Goal: Task Accomplishment & Management: Use online tool/utility

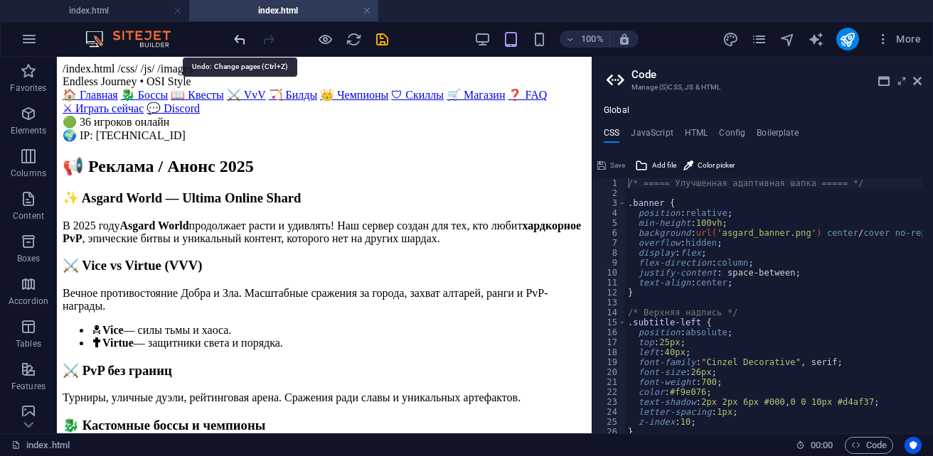
click at [243, 38] on icon "undo" at bounding box center [240, 39] width 16 height 16
click at [267, 40] on icon "redo" at bounding box center [268, 39] width 16 height 16
click at [240, 40] on icon "undo" at bounding box center [240, 39] width 16 height 16
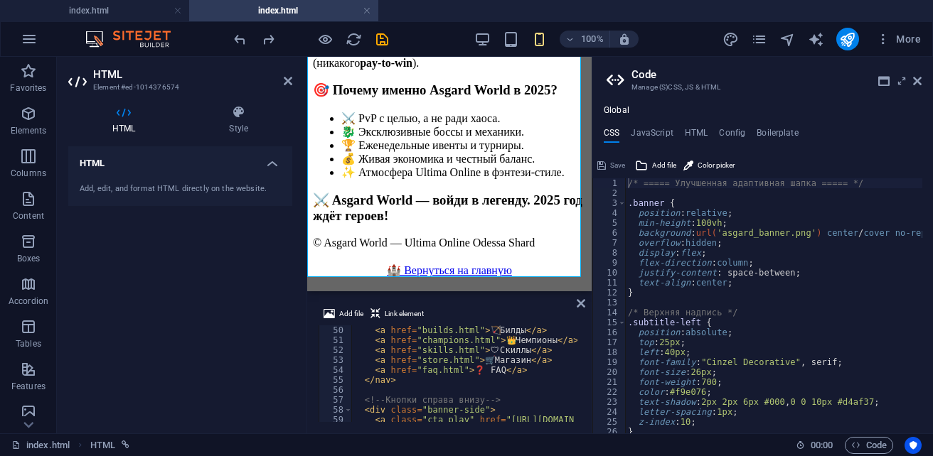
scroll to position [360, 0]
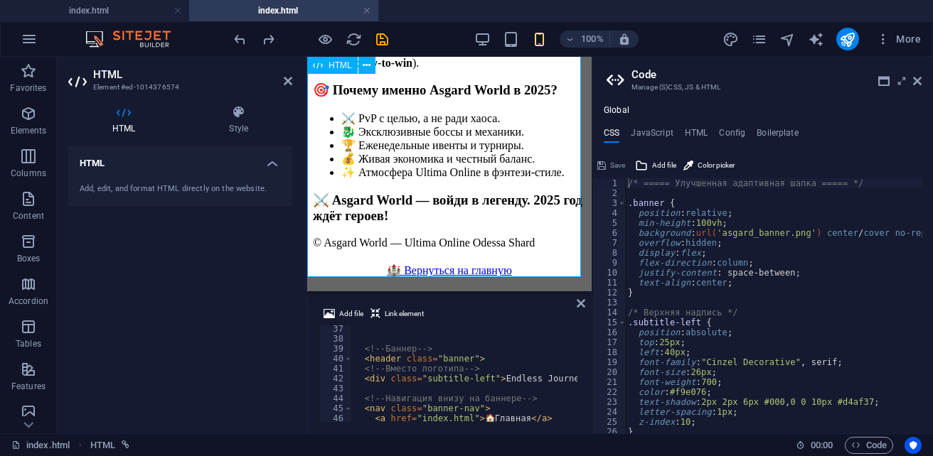
click at [130, 188] on div "Add, edit, and format HTML directly on the website." at bounding box center [180, 189] width 201 height 12
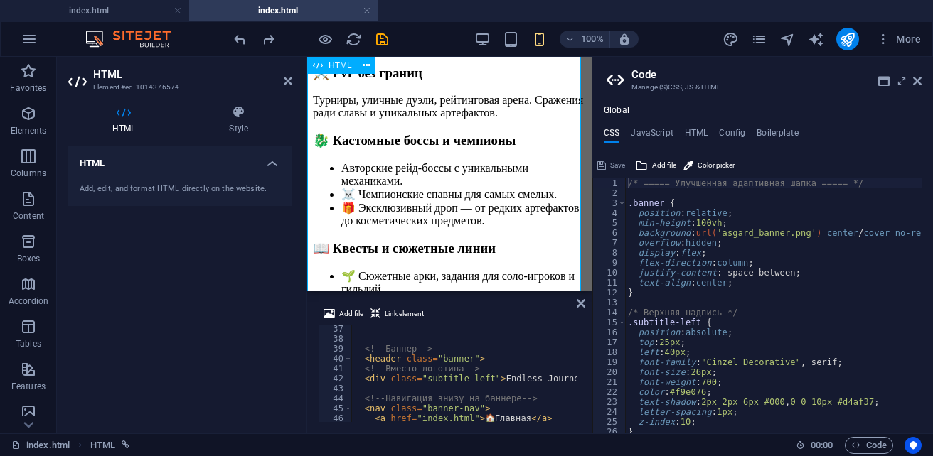
scroll to position [106, 0]
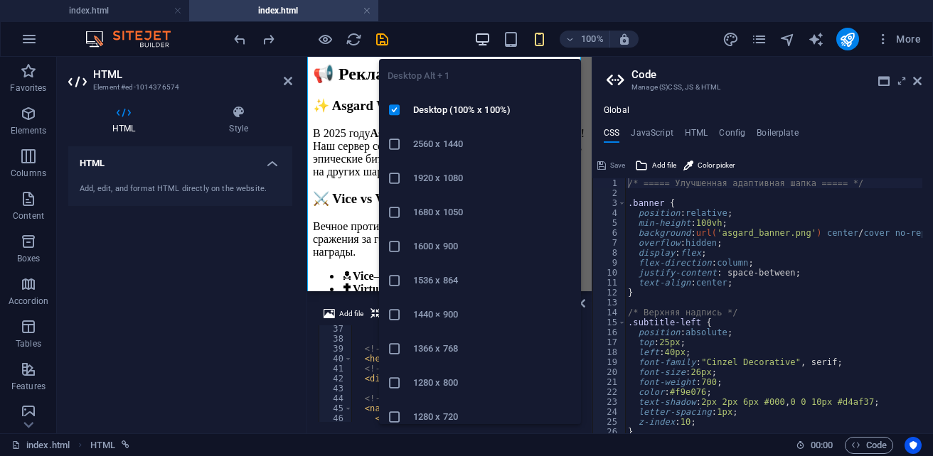
click at [477, 41] on icon "button" at bounding box center [482, 39] width 16 height 16
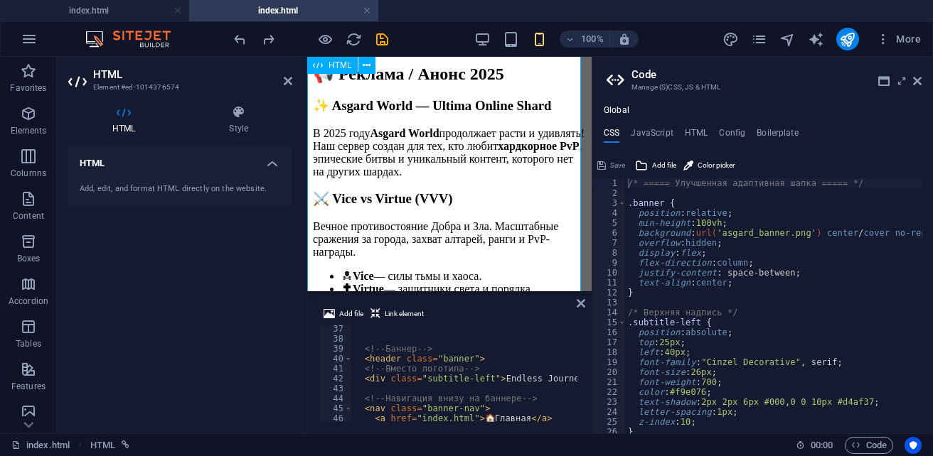
scroll to position [0, 0]
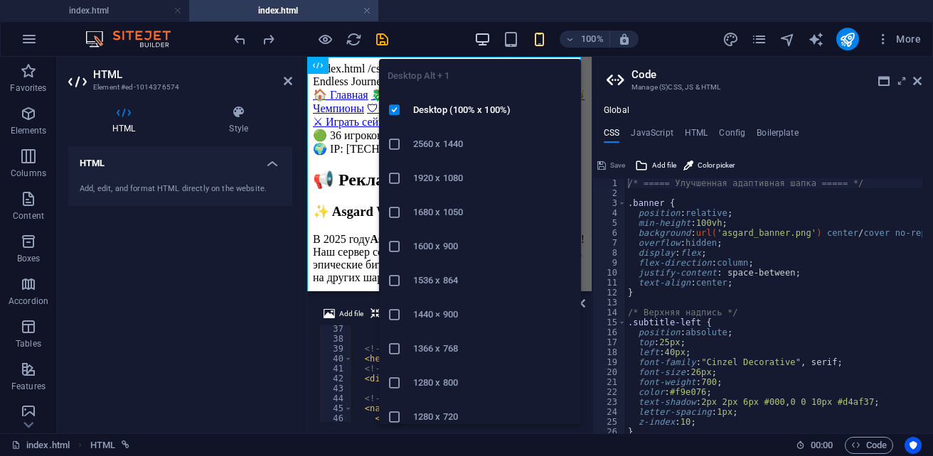
click at [486, 38] on icon "button" at bounding box center [482, 39] width 16 height 16
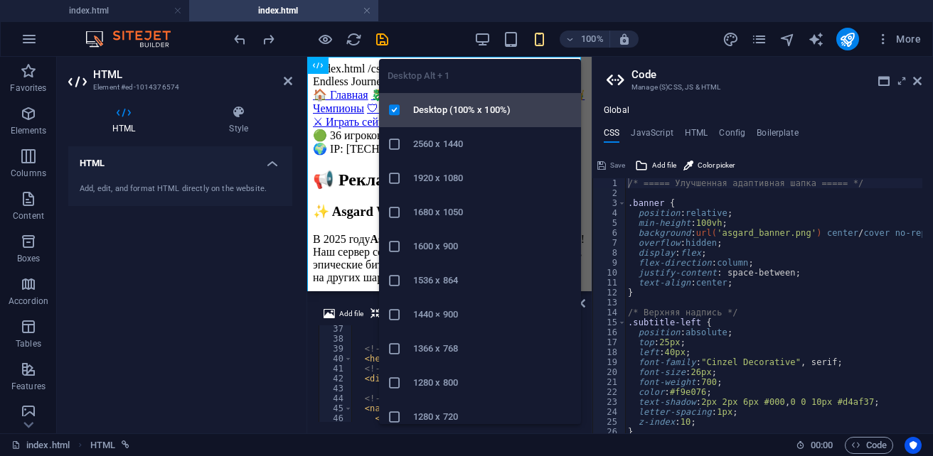
click at [471, 110] on h6 "Desktop (100% x 100%)" at bounding box center [492, 110] width 159 height 17
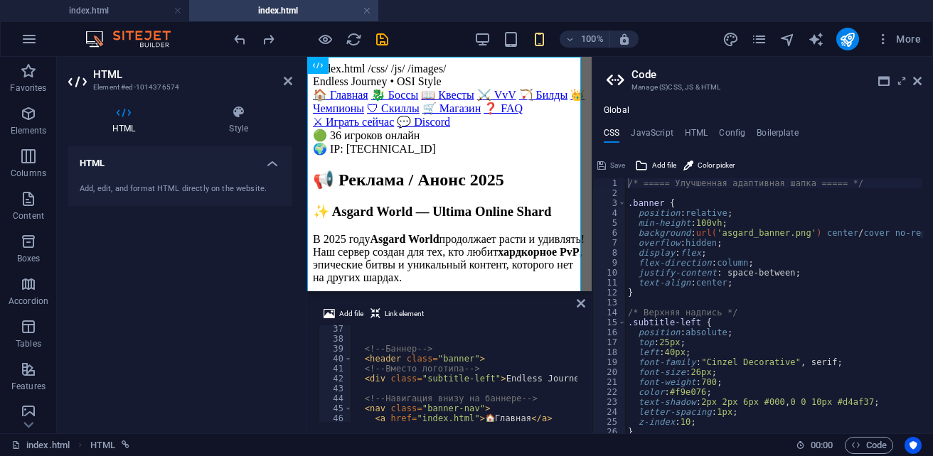
click at [202, 325] on div "HTML Add, edit, and format HTML directly on the website." at bounding box center [180, 284] width 224 height 276
click at [367, 14] on link at bounding box center [367, 11] width 9 height 14
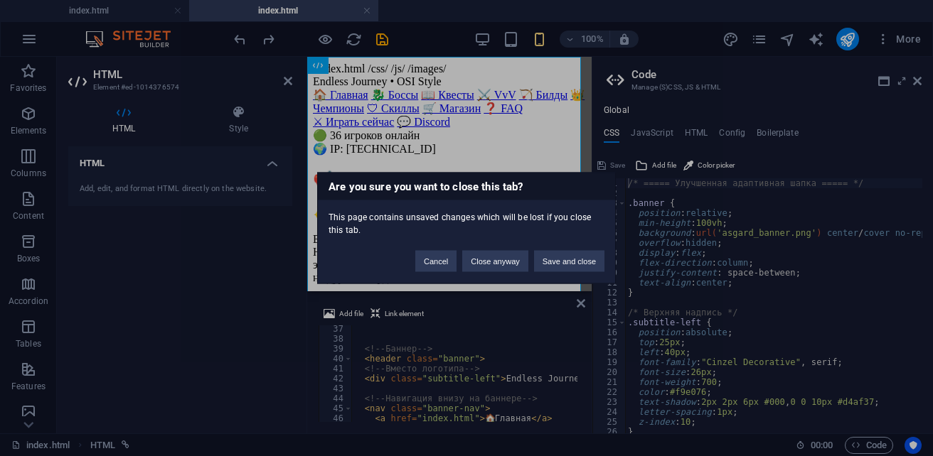
click at [537, 130] on div "Are you sure you want to close this tab? This page contains unsaved changes whi…" at bounding box center [466, 228] width 933 height 456
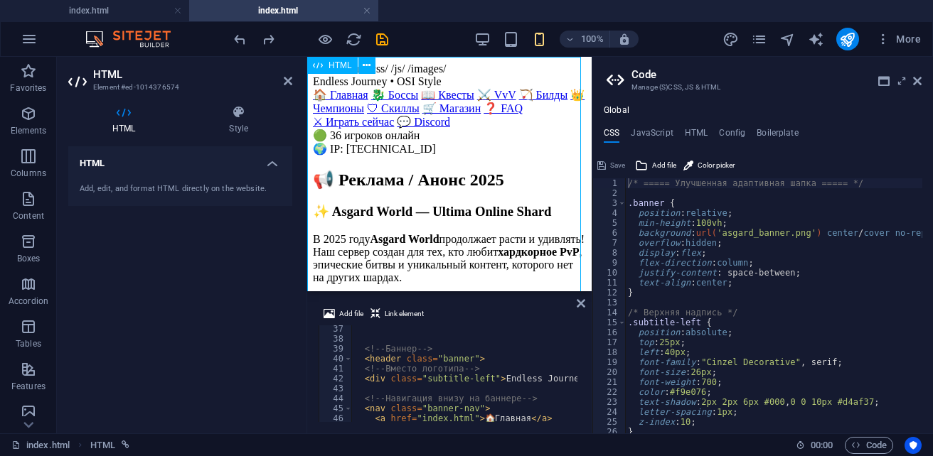
drag, startPoint x: 468, startPoint y: 120, endPoint x: 482, endPoint y: 216, distance: 97.0
drag, startPoint x: 385, startPoint y: 167, endPoint x: 362, endPoint y: 147, distance: 30.8
drag, startPoint x: 446, startPoint y: 119, endPoint x: 368, endPoint y: 129, distance: 78.0
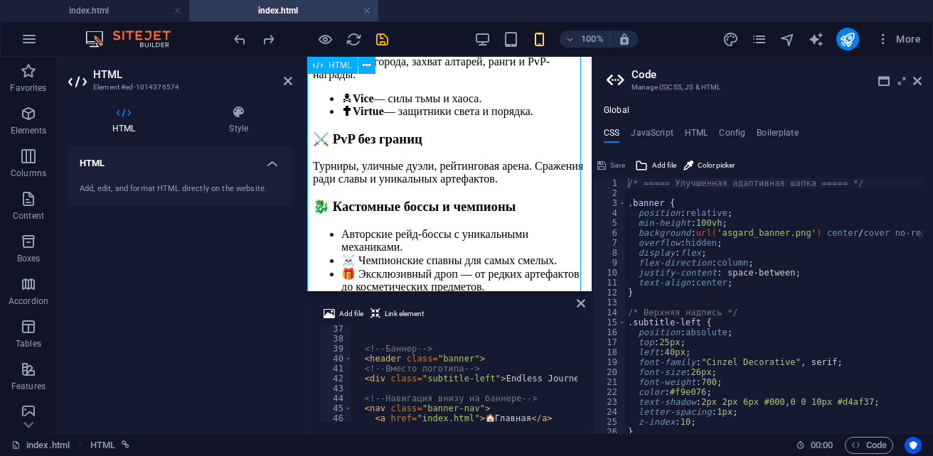
scroll to position [284, 0]
